Goal: Task Accomplishment & Management: Manage account settings

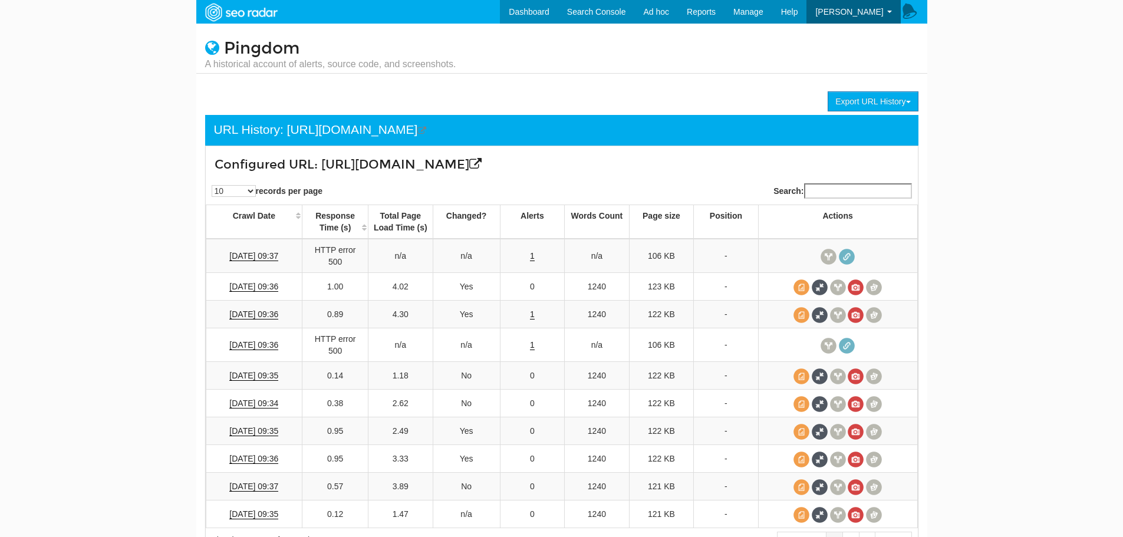
scroll to position [47, 0]
click at [481, 164] on icon at bounding box center [475, 164] width 12 height 12
drag, startPoint x: 710, startPoint y: 162, endPoint x: 323, endPoint y: 151, distance: 387.3
click at [323, 151] on div "Configured URL: https://www.pingdom.com/solution/kubernetes-monitoring/" at bounding box center [502, 161] width 593 height 31
copy h3 "https://www.pingdom.com/solution/kubernetes-monitoring"
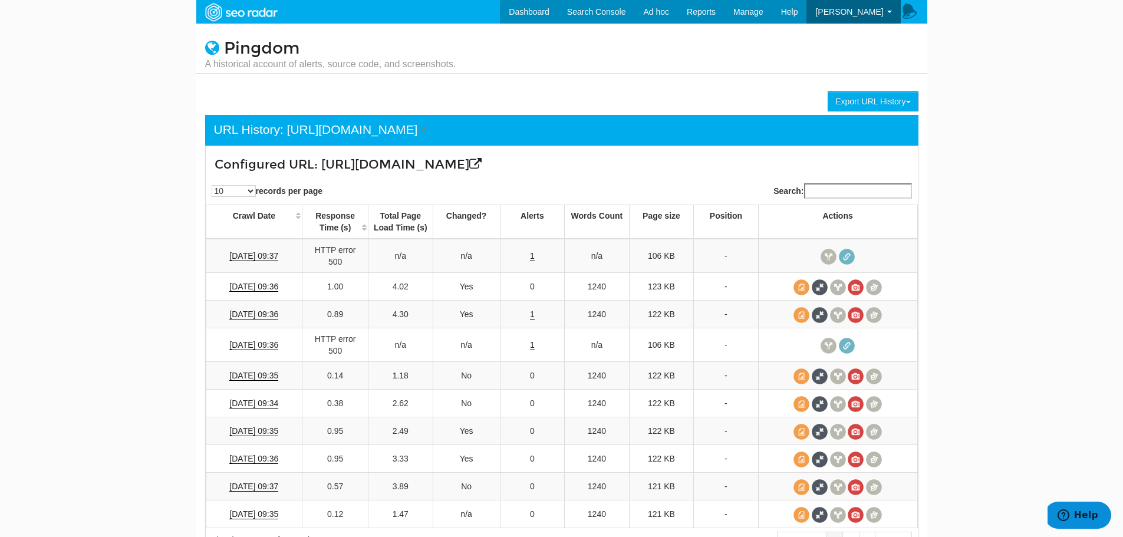
click at [0, 0] on link "URLs" at bounding box center [0, 0] width 0 height 0
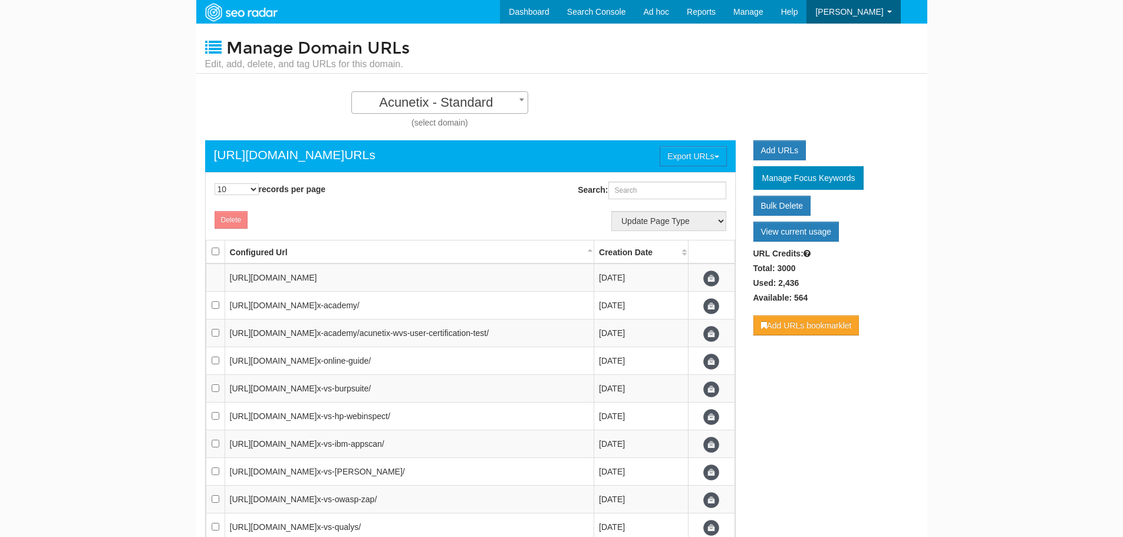
click at [433, 108] on span "Acunetix - Standard" at bounding box center [440, 102] width 176 height 17
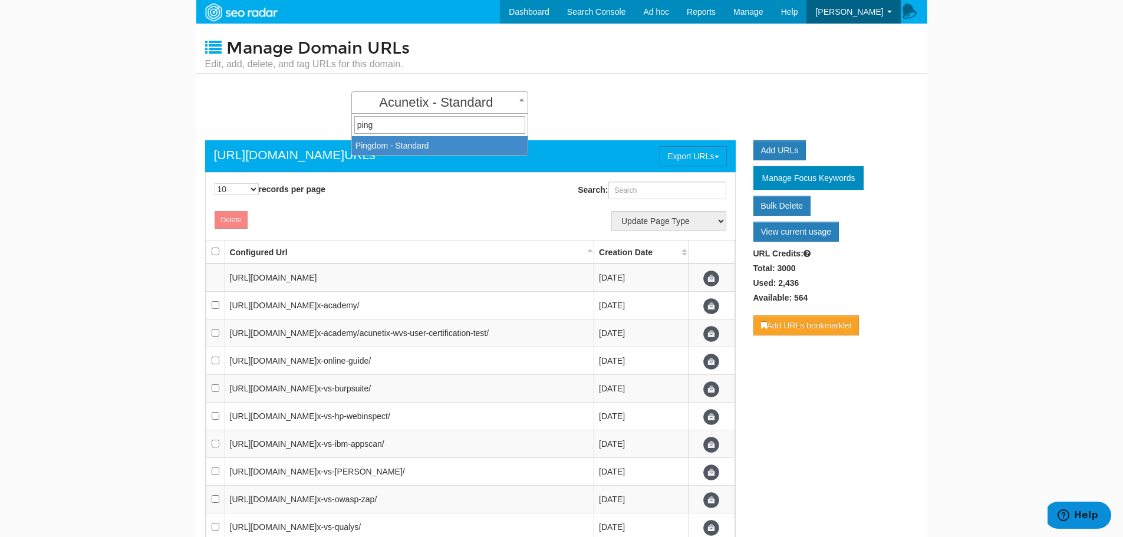
type input "ping"
select select "15729"
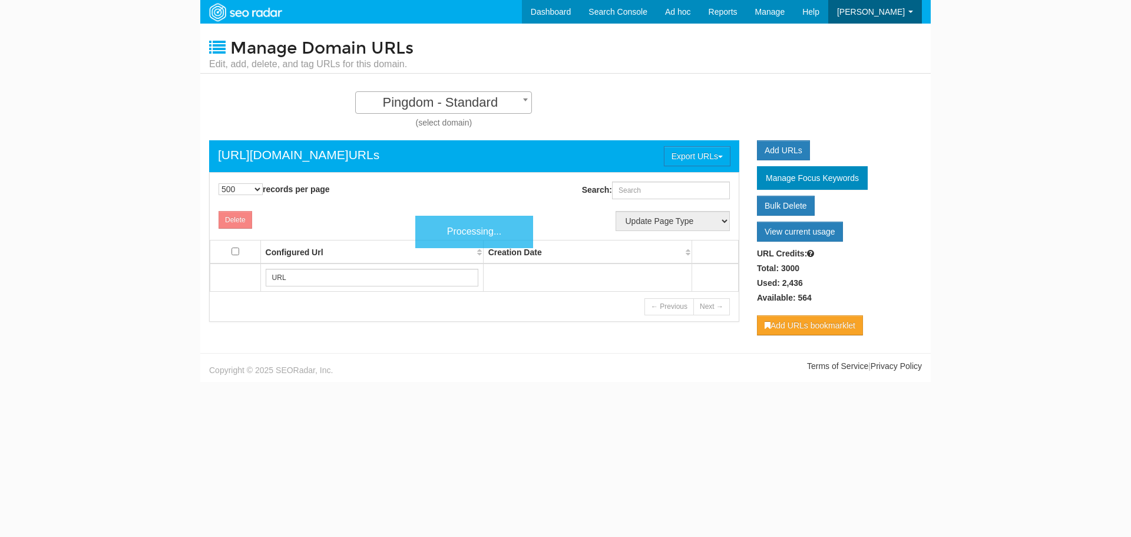
select select "500"
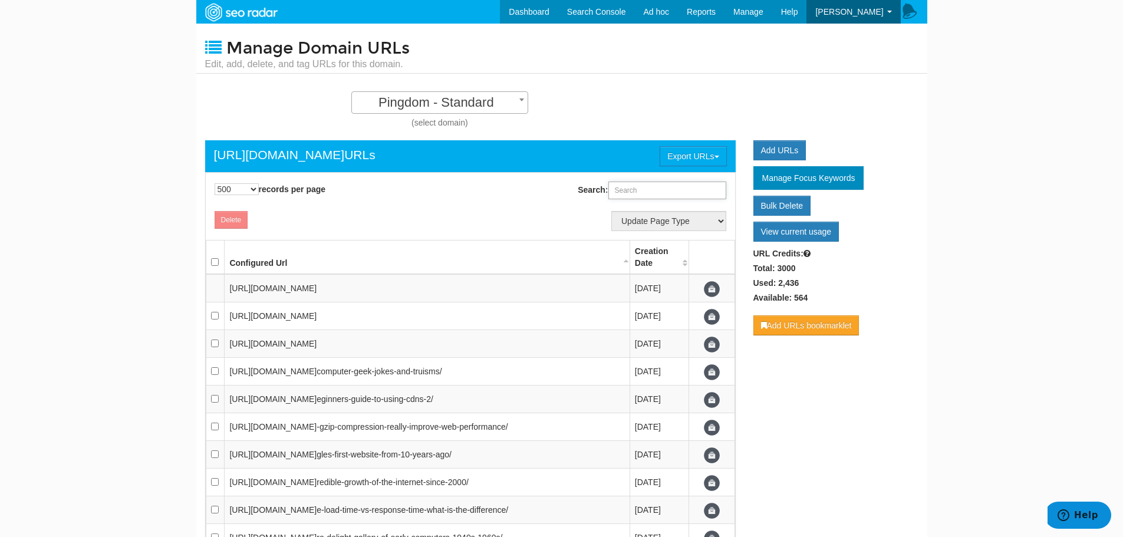
click at [668, 189] on input "Search:" at bounding box center [667, 191] width 118 height 18
paste input "https://www.pingdom.com/solution/kubernetes-monitoring"
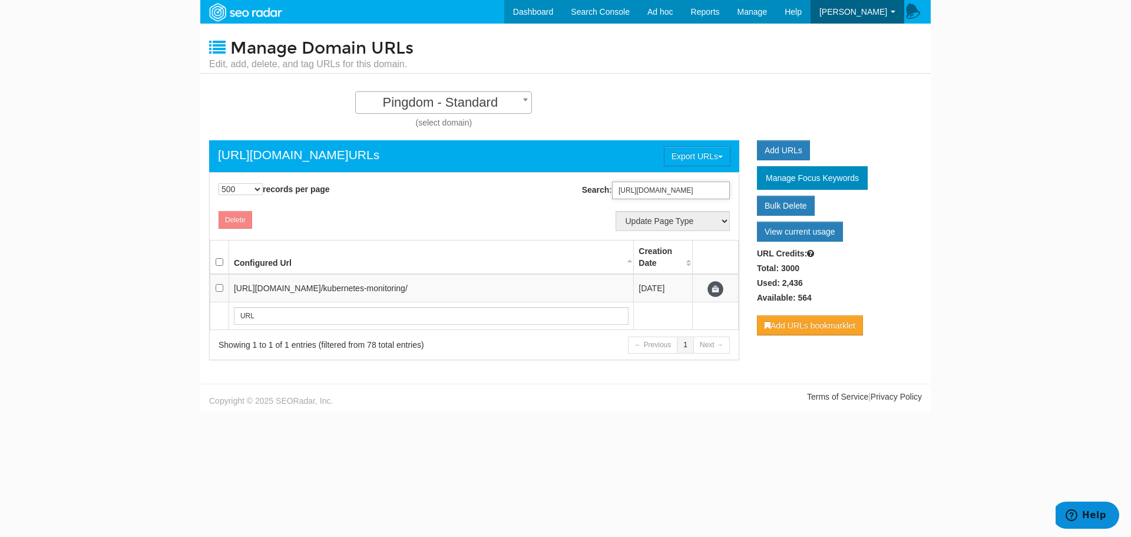
type input "https://www.pingdom.com/solution/kubernetes-monitoring"
click at [218, 289] on input "checkbox" at bounding box center [220, 288] width 8 height 8
checkbox input "true"
click at [239, 222] on button "Delete" at bounding box center [236, 220] width 34 height 18
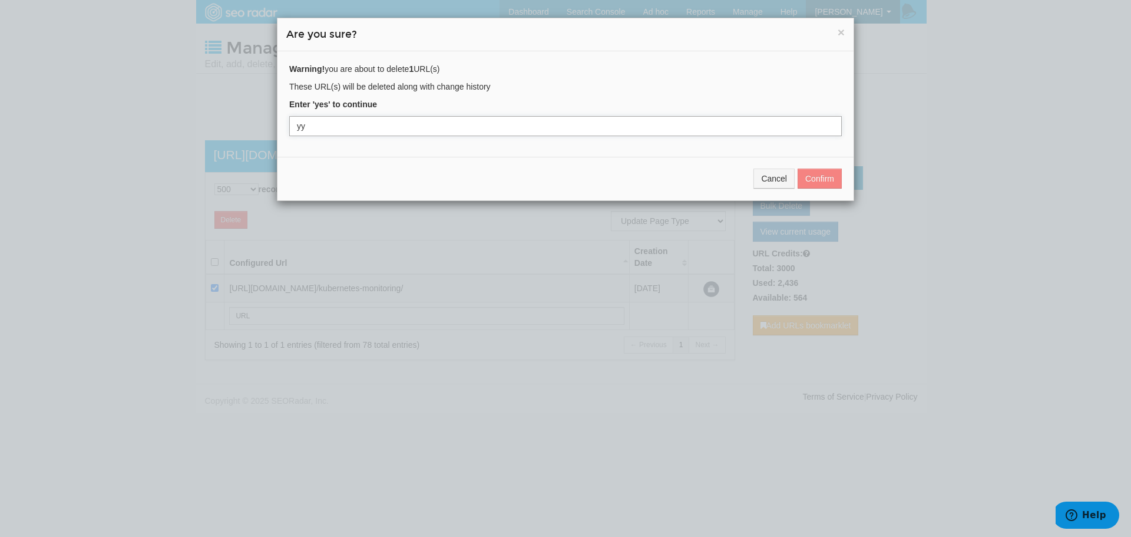
type input "y"
type input "e"
type input "yes"
click at [818, 172] on button "Confirm" at bounding box center [820, 179] width 44 height 20
